Goal: Task Accomplishment & Management: Manage account settings

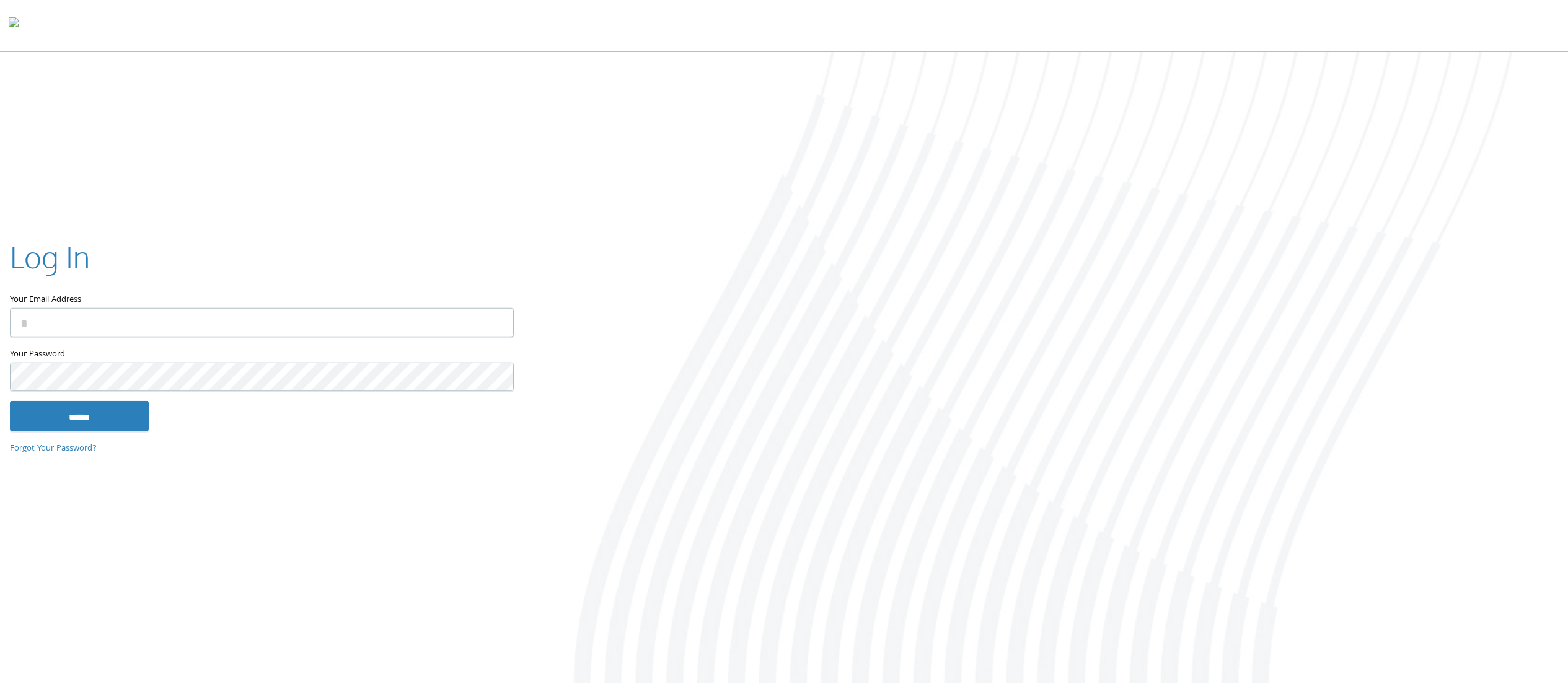
click at [161, 317] on input "Your Email Address" at bounding box center [262, 323] width 504 height 29
type input "**********"
click at [10, 401] on input "******" at bounding box center [79, 416] width 139 height 29
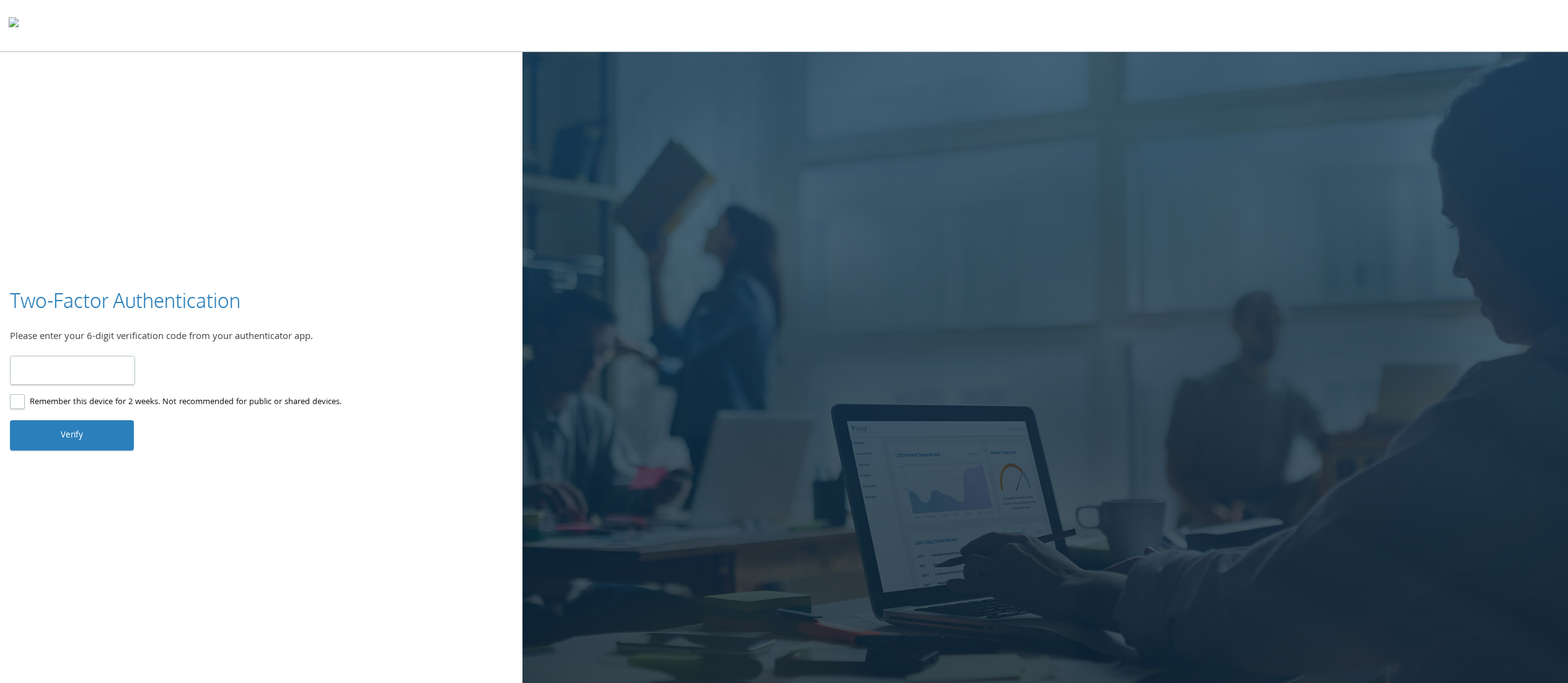
type input "******"
